Goal: Information Seeking & Learning: Learn about a topic

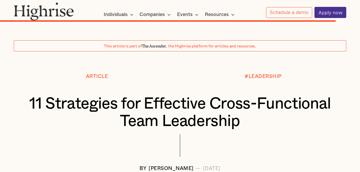
scroll to position [4064, 0]
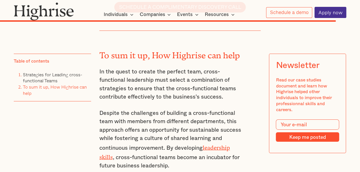
click at [135, 68] on p "In the quest to create the perfect team, cross-functional leadership must selec…" at bounding box center [171, 85] width 145 height 34
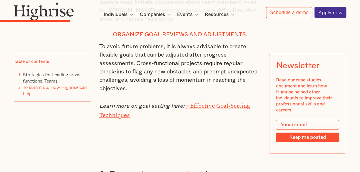
scroll to position [0, 0]
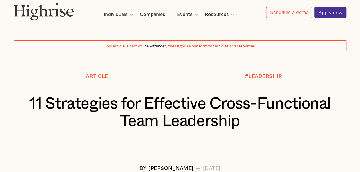
click at [50, 106] on h1 "11 Strategies for Effective Cross-Functional Team Leadership" at bounding box center [180, 112] width 305 height 35
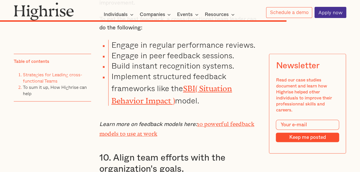
scroll to position [3515, 0]
click at [192, 153] on h3 "10. Align team efforts with the organization's goals." at bounding box center [179, 164] width 161 height 22
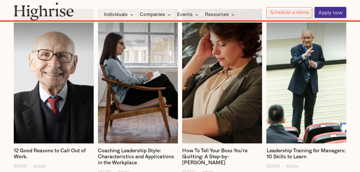
scroll to position [4408, 0]
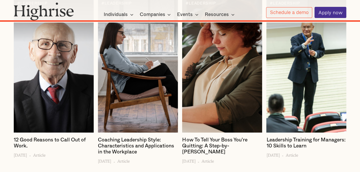
click at [291, 137] on h4 "Leadership Training for Managers: 10 Skills to Learn" at bounding box center [306, 143] width 80 height 12
click at [292, 137] on h4 "Leadership Training for Managers: 10 Skills to Learn" at bounding box center [306, 143] width 80 height 12
click at [294, 144] on h4 "Leadership Training for Managers: 10 Skills to Learn" at bounding box center [306, 143] width 80 height 12
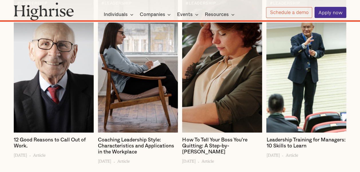
click at [303, 138] on h4 "Leadership Training for Managers: 10 Skills to Learn" at bounding box center [306, 143] width 80 height 12
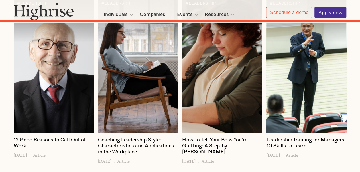
click at [291, 100] on div at bounding box center [306, 65] width 80 height 135
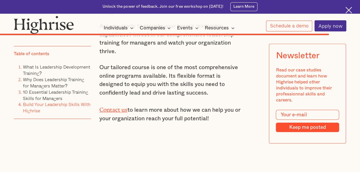
scroll to position [3457, 0]
click at [347, 8] on img at bounding box center [348, 10] width 7 height 7
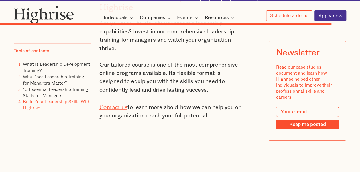
scroll to position [3444, 0]
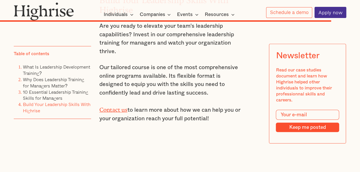
click at [90, 137] on div "Table of contents What Is Leadership Development Training? Why Does Leadership …" at bounding box center [52, 102] width 77 height 112
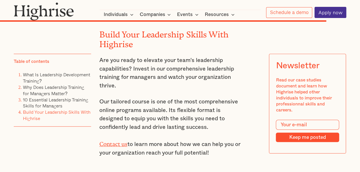
scroll to position [3421, 0]
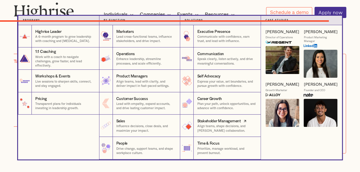
click at [218, 126] on p "Align teams, shape decisions, and [PERSON_NAME] collaboration." at bounding box center [226, 128] width 59 height 9
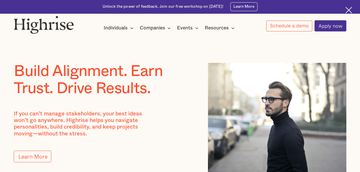
click at [145, 110] on div at bounding box center [102, 103] width 176 height 13
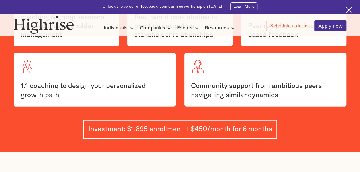
scroll to position [654, 0]
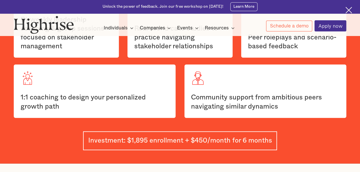
click at [349, 8] on img at bounding box center [348, 10] width 7 height 7
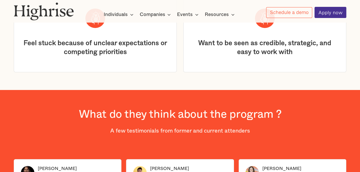
scroll to position [970, 0]
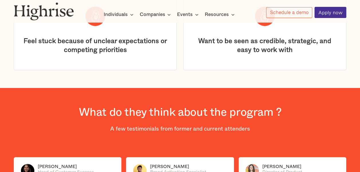
drag, startPoint x: 347, startPoint y: 99, endPoint x: 362, endPoint y: 101, distance: 15.0
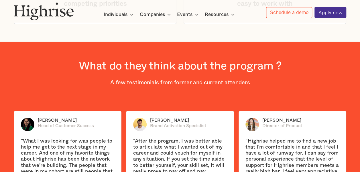
scroll to position [1021, 0]
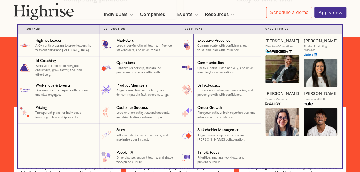
click at [126, 160] on p "Drive change, support teams, and shape workplace culture." at bounding box center [145, 160] width 59 height 9
click at [125, 138] on p "Influence decisions, close deals, and maximize your impact." at bounding box center [145, 137] width 59 height 9
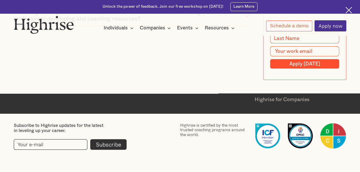
scroll to position [2084, 0]
